Goal: Transaction & Acquisition: Purchase product/service

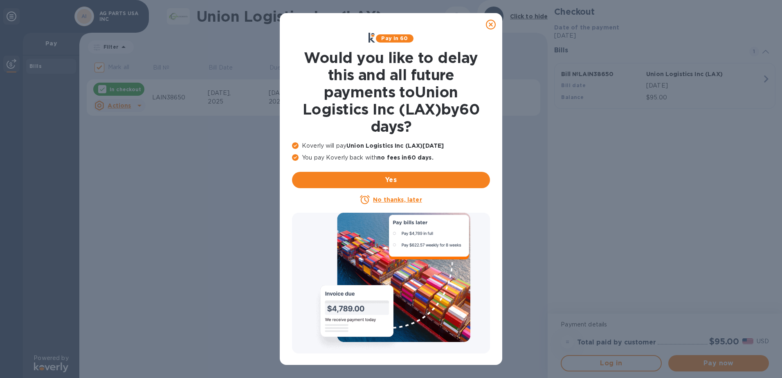
click at [488, 25] on icon at bounding box center [491, 25] width 10 height 10
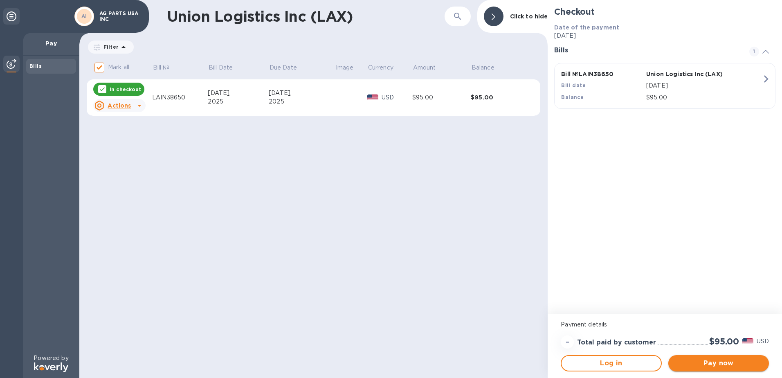
click at [734, 366] on span "Pay now" at bounding box center [719, 363] width 88 height 10
click at [714, 365] on span "Pay now" at bounding box center [719, 363] width 88 height 10
click at [750, 298] on div "Checkout Date of the payment [DATE] Bills 1 Bill № LAIN38650 Union Logistics In…" at bounding box center [665, 157] width 234 height 314
click at [237, 142] on div "Union Logistics Inc (LAX) ​ Click to hide Filter Amount Mark all Bill № Bill Da…" at bounding box center [313, 189] width 468 height 378
click at [185, 101] on div "LAIN38650" at bounding box center [180, 97] width 56 height 9
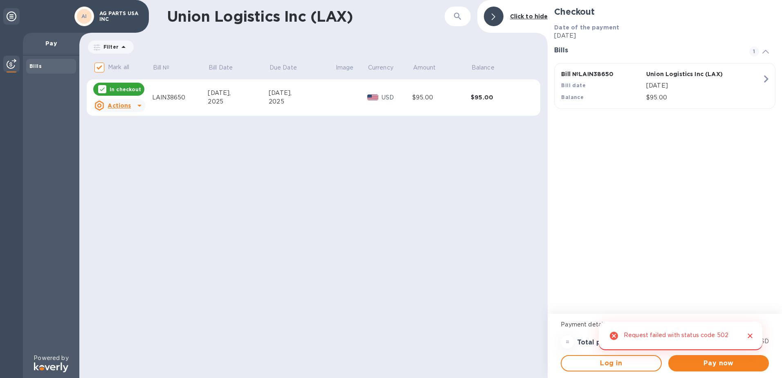
click at [136, 108] on icon at bounding box center [140, 106] width 10 height 10
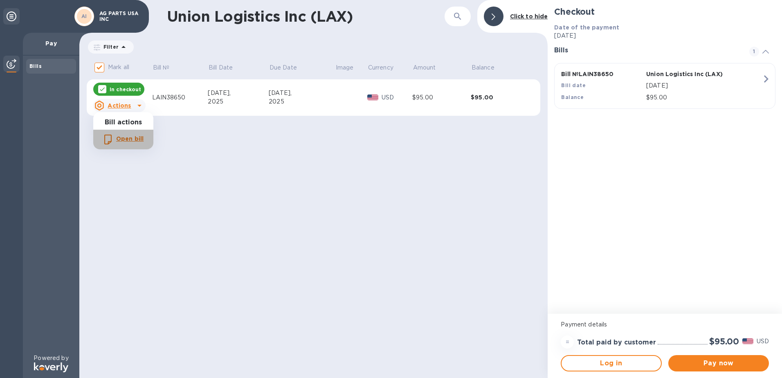
click at [143, 139] on b "Open bill" at bounding box center [129, 138] width 27 height 7
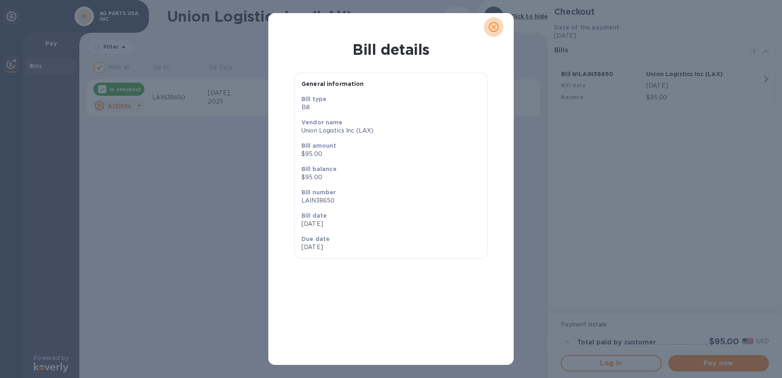
click at [494, 25] on icon "close" at bounding box center [494, 27] width 8 height 8
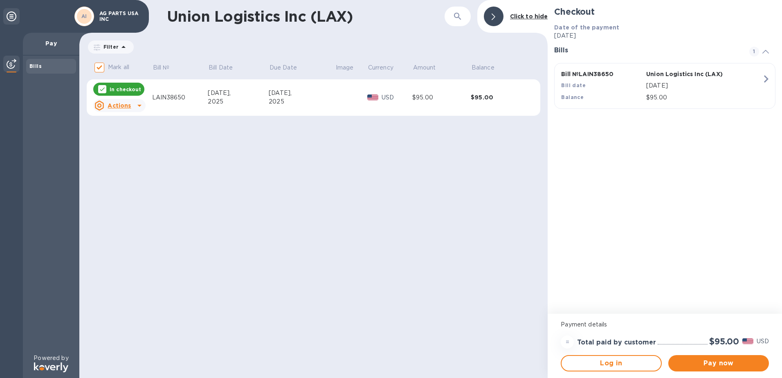
drag, startPoint x: 617, startPoint y: 221, endPoint x: 619, endPoint y: 262, distance: 40.6
click at [618, 223] on div "Checkout Date of the payment [DATE] Bills 1 Bill № LAIN38650 Union Logistics In…" at bounding box center [665, 157] width 234 height 314
click at [705, 365] on span "Pay now" at bounding box center [719, 363] width 88 height 10
click at [140, 106] on icon at bounding box center [139, 106] width 4 height 2
click at [252, 152] on div at bounding box center [391, 189] width 782 height 378
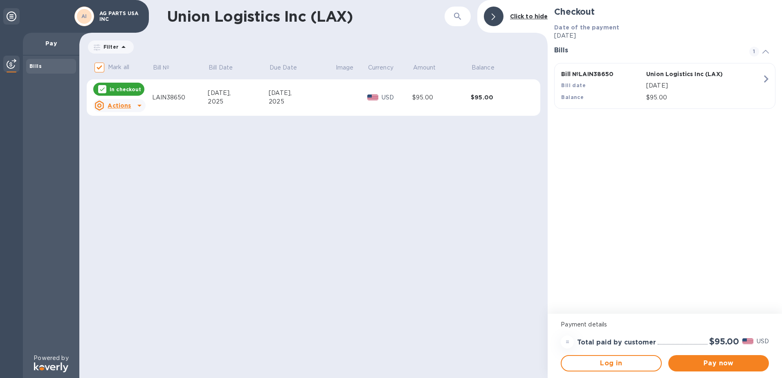
click at [766, 76] on icon "button" at bounding box center [766, 79] width 15 height 15
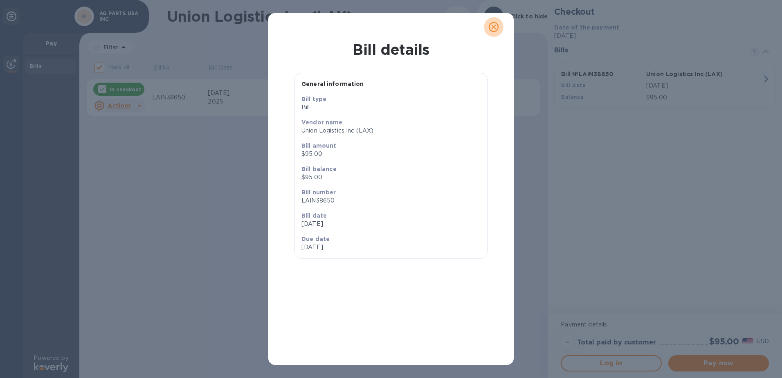
drag, startPoint x: 495, startPoint y: 28, endPoint x: 528, endPoint y: 82, distance: 63.4
click at [494, 28] on icon "close" at bounding box center [494, 27] width 8 height 8
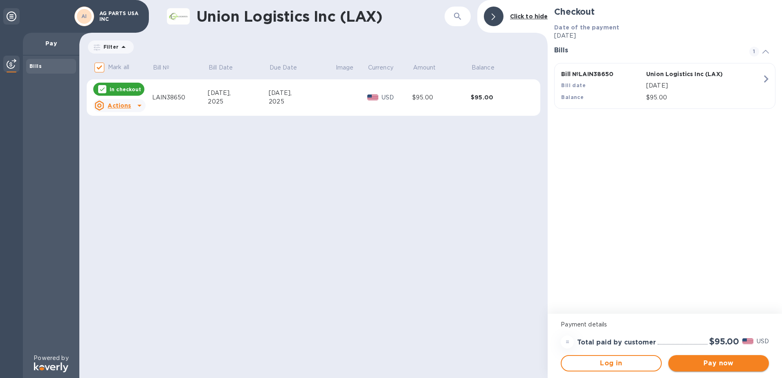
click at [717, 360] on span "Pay now" at bounding box center [719, 363] width 88 height 10
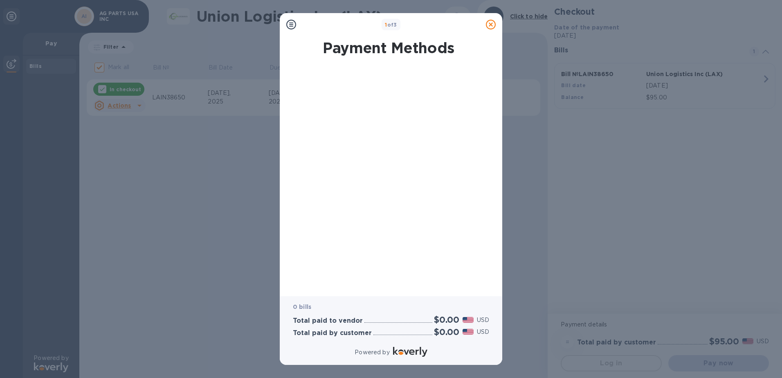
click at [292, 23] on icon at bounding box center [291, 25] width 10 height 10
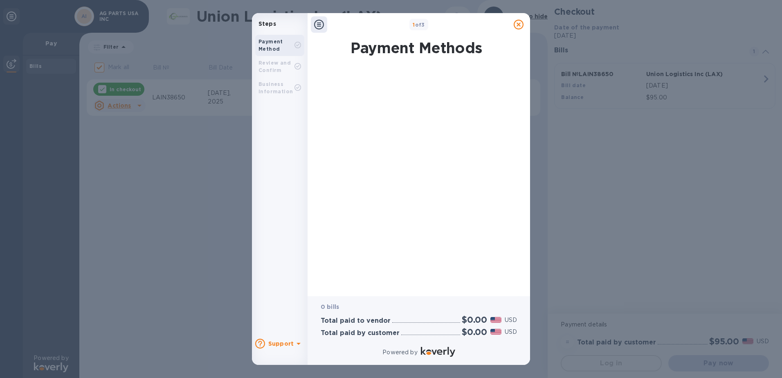
click at [277, 92] on b "Business Information" at bounding box center [276, 88] width 34 height 14
click at [270, 68] on b "Review and Confirm" at bounding box center [275, 67] width 32 height 14
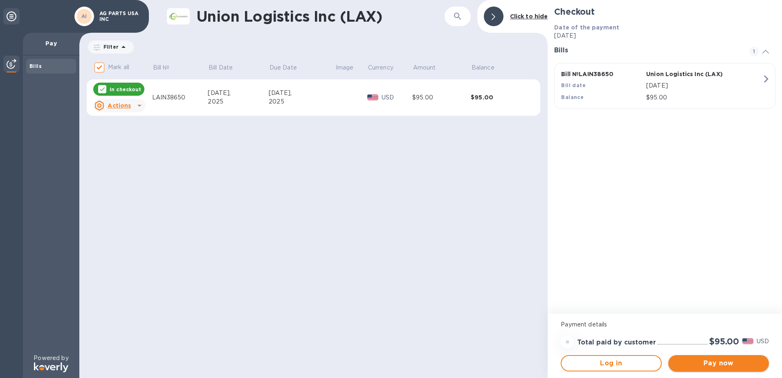
click at [714, 363] on span "Pay now" at bounding box center [719, 363] width 88 height 10
